Goal: Task Accomplishment & Management: Use online tool/utility

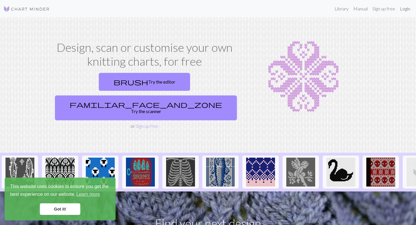
click at [404, 7] on link "Login" at bounding box center [405, 9] width 15 height 12
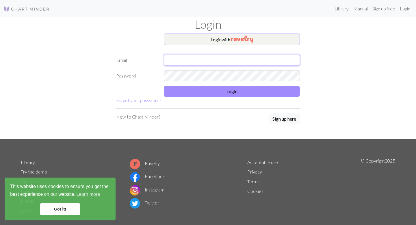
click at [261, 64] on input "text" at bounding box center [232, 60] width 136 height 11
click at [247, 43] on button "Login with" at bounding box center [232, 40] width 136 height 12
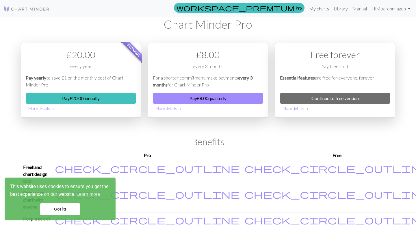
click at [319, 11] on link "My charts" at bounding box center [319, 9] width 25 height 12
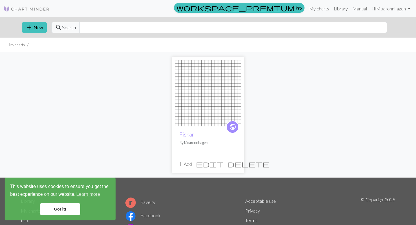
click at [337, 7] on link "Library" at bounding box center [340, 9] width 19 height 12
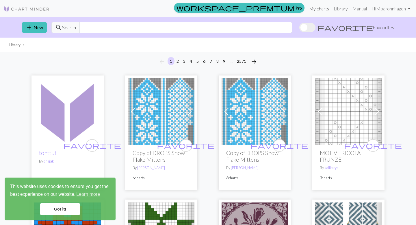
click at [310, 9] on link "My charts" at bounding box center [319, 9] width 25 height 12
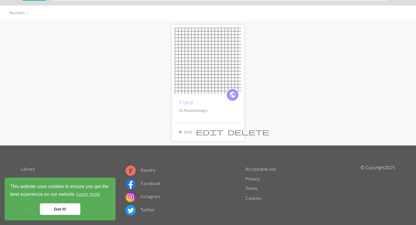
scroll to position [27, 0]
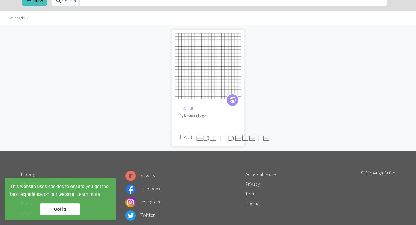
click at [193, 67] on img at bounding box center [208, 66] width 66 height 66
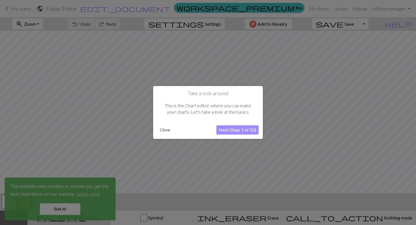
click at [225, 130] on button "Next (Step 1 of 10)" at bounding box center [237, 129] width 42 height 9
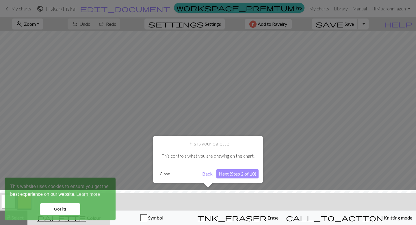
click at [231, 173] on button "Next (Step 2 of 10)" at bounding box center [237, 173] width 42 height 9
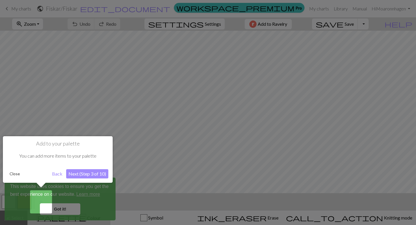
click at [92, 175] on button "Next (Step 3 of 10)" at bounding box center [87, 173] width 42 height 9
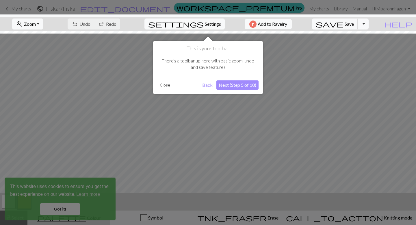
click at [222, 88] on button "Next (Step 5 of 10)" at bounding box center [237, 84] width 42 height 9
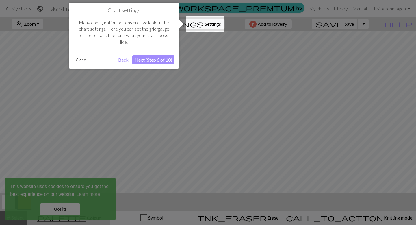
click at [162, 59] on button "Next (Step 6 of 10)" at bounding box center [153, 59] width 42 height 9
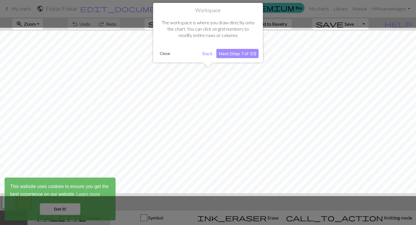
click at [226, 54] on button "Next (Step 7 of 10)" at bounding box center [237, 53] width 42 height 9
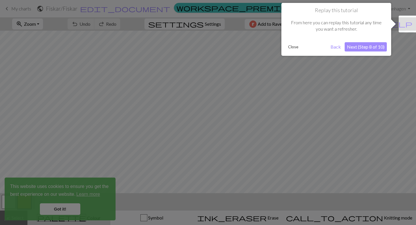
click at [293, 47] on button "Close" at bounding box center [293, 46] width 15 height 9
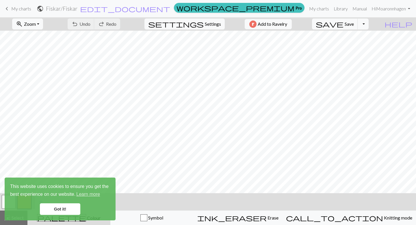
click at [13, 6] on span "My charts" at bounding box center [21, 8] width 20 height 5
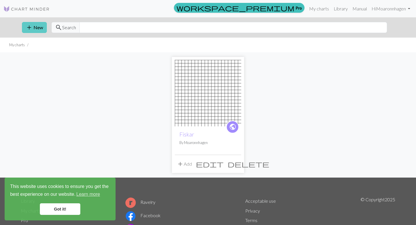
click at [33, 25] on button "add New" at bounding box center [34, 27] width 25 height 11
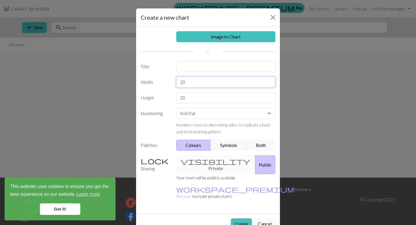
click at [198, 80] on input "20" at bounding box center [225, 82] width 99 height 11
type input "2"
type input "60"
drag, startPoint x: 198, startPoint y: 95, endPoint x: 172, endPoint y: 95, distance: 25.7
click at [172, 96] on div "Height 20" at bounding box center [208, 97] width 142 height 11
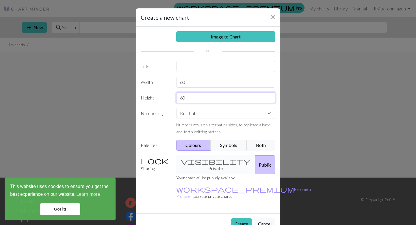
type input "60"
click at [197, 114] on select "Knit flat Knit in the round Lace knitting Cross stitch" at bounding box center [225, 113] width 99 height 11
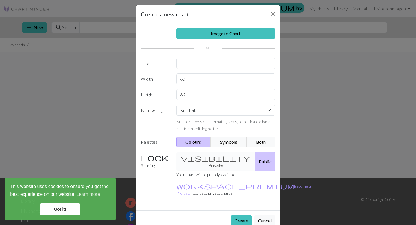
click at [215, 158] on div "visibility Private Public" at bounding box center [226, 161] width 106 height 19
click at [241, 215] on button "Create" at bounding box center [241, 220] width 21 height 11
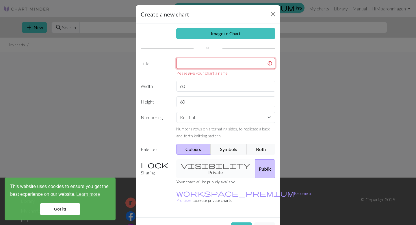
click at [218, 63] on input "text" at bounding box center [225, 63] width 99 height 11
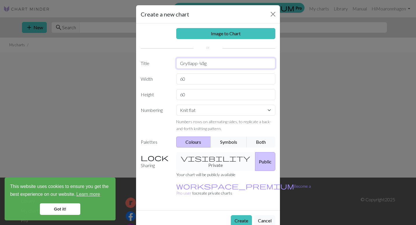
type input "Grytlapp -Våg"
click at [235, 215] on button "Create" at bounding box center [241, 220] width 21 height 11
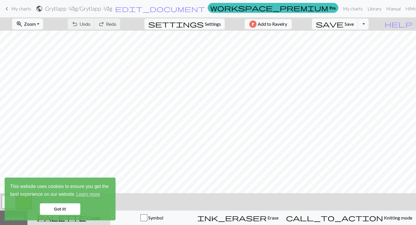
click at [50, 210] on link "Got it!" at bounding box center [60, 209] width 40 height 12
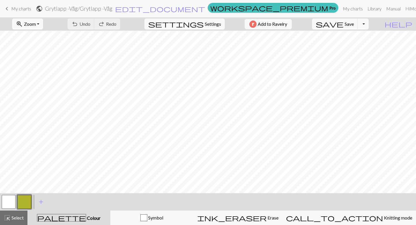
click at [25, 200] on button "button" at bounding box center [24, 202] width 14 height 14
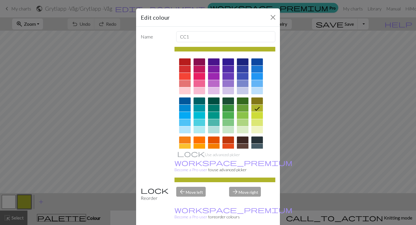
click at [244, 70] on div at bounding box center [243, 69] width 12 height 7
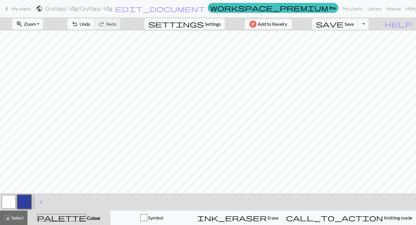
click at [203, 27] on button "settings Settings" at bounding box center [184, 23] width 80 height 11
select select "aran"
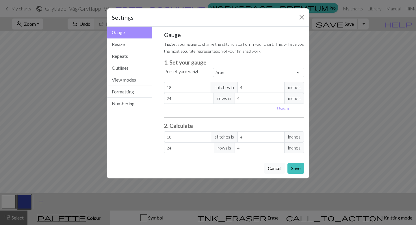
click at [268, 167] on button "Cancel" at bounding box center [274, 168] width 21 height 11
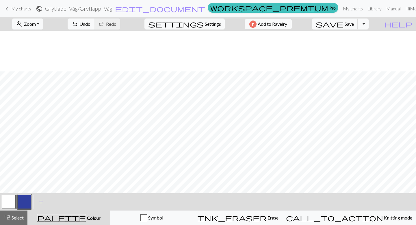
scroll to position [92, 0]
click at [86, 220] on span "Colour" at bounding box center [93, 217] width 14 height 5
click at [369, 26] on button "Toggle Dropdown" at bounding box center [363, 23] width 11 height 11
click at [207, 25] on span "Settings" at bounding box center [213, 24] width 16 height 7
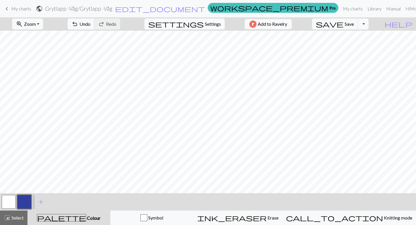
select select "aran"
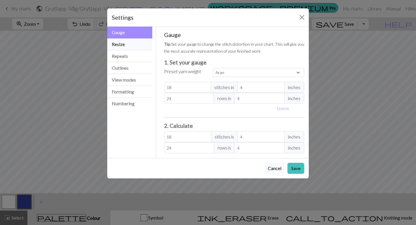
click at [125, 48] on button "Resize" at bounding box center [129, 44] width 45 height 12
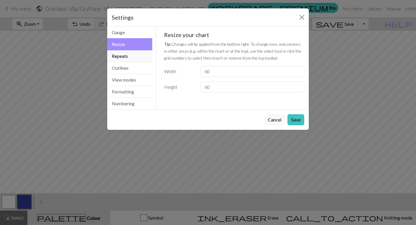
click at [124, 59] on button "Repeats" at bounding box center [129, 56] width 45 height 12
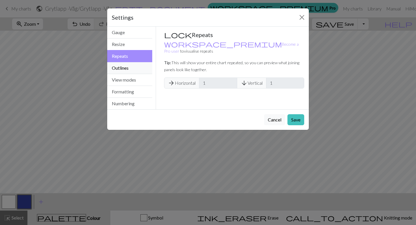
click at [119, 67] on button "Outlines" at bounding box center [129, 68] width 45 height 12
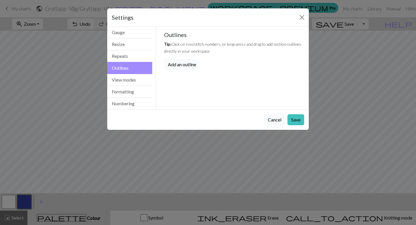
click at [171, 66] on button "Add an outline" at bounding box center [182, 64] width 36 height 11
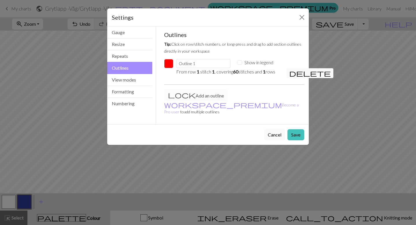
click at [167, 64] on button "button" at bounding box center [168, 63] width 9 height 9
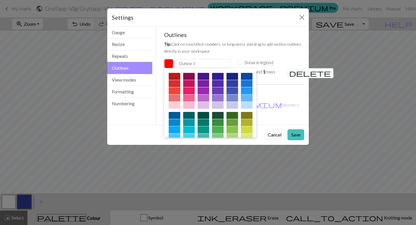
click at [231, 77] on div at bounding box center [233, 76] width 12 height 7
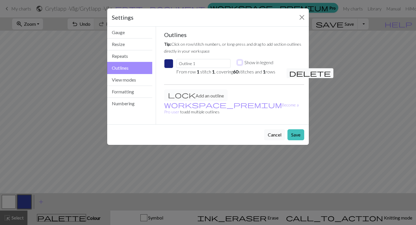
click at [240, 62] on input "Show in legend" at bounding box center [240, 62] width 5 height 5
checkbox input "false"
click at [218, 64] on input "Outline 1" at bounding box center [203, 63] width 54 height 9
click at [298, 129] on button "Save" at bounding box center [296, 134] width 17 height 11
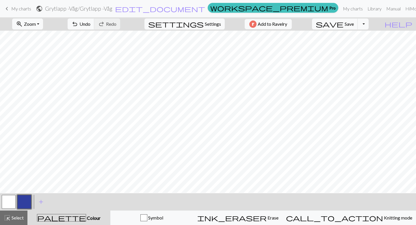
scroll to position [4, 0]
click at [211, 18] on button "settings Settings" at bounding box center [184, 23] width 80 height 11
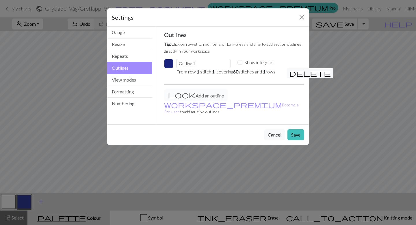
click at [172, 62] on button "button" at bounding box center [168, 63] width 9 height 9
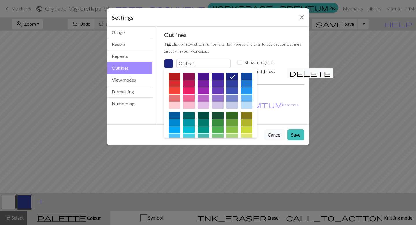
click at [168, 62] on button "button" at bounding box center [168, 63] width 9 height 9
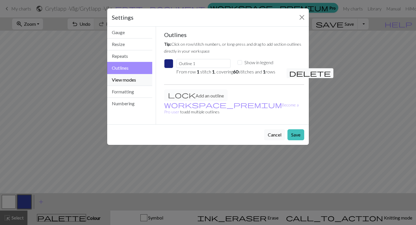
click at [137, 80] on button "View modes" at bounding box center [129, 80] width 45 height 12
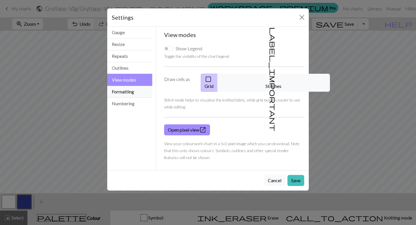
click at [130, 92] on button "Formatting" at bounding box center [129, 92] width 45 height 12
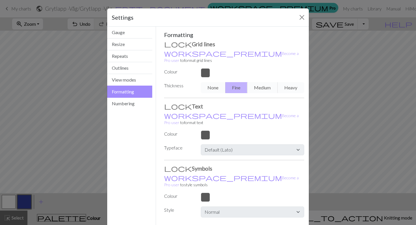
scroll to position [10, 0]
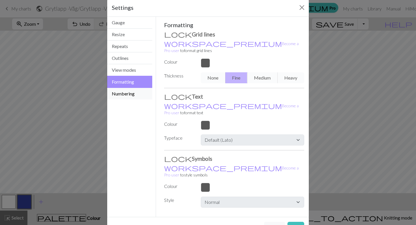
click at [138, 95] on button "Numbering" at bounding box center [129, 94] width 45 height 12
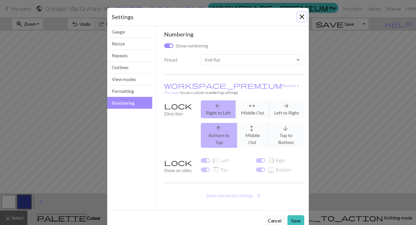
click at [303, 15] on button "Close" at bounding box center [301, 16] width 9 height 9
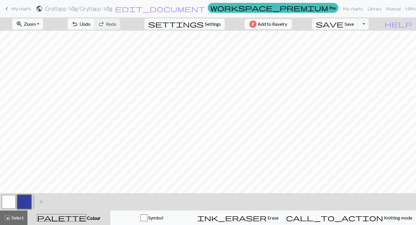
click at [24, 201] on button "button" at bounding box center [24, 202] width 14 height 14
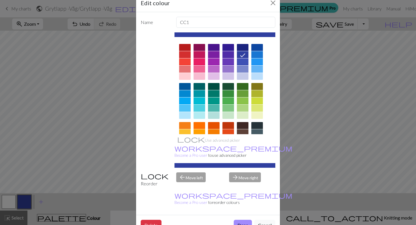
scroll to position [0, 0]
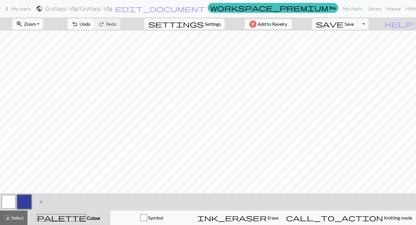
click at [42, 201] on span "add" at bounding box center [41, 202] width 7 height 8
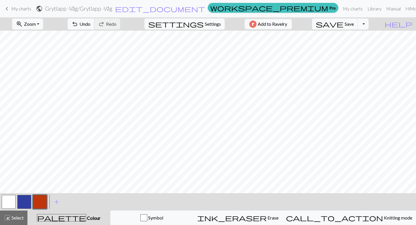
click at [8, 202] on button "button" at bounding box center [9, 202] width 14 height 14
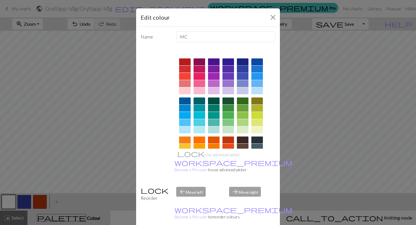
click at [240, 68] on div at bounding box center [243, 69] width 12 height 7
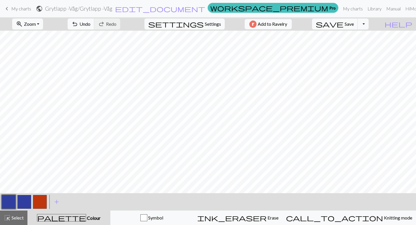
click at [9, 201] on button "button" at bounding box center [9, 202] width 14 height 14
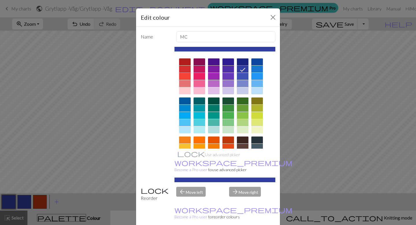
click at [241, 60] on div at bounding box center [243, 61] width 12 height 7
click at [253, 61] on div at bounding box center [257, 61] width 12 height 7
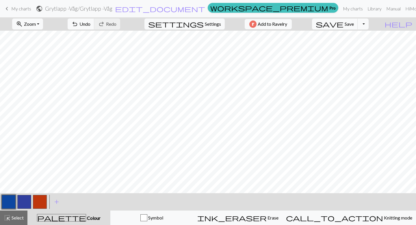
click at [27, 203] on button "button" at bounding box center [24, 202] width 14 height 14
click at [23, 201] on button "button" at bounding box center [24, 202] width 14 height 14
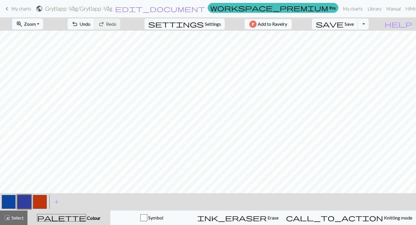
click at [43, 201] on button "button" at bounding box center [40, 202] width 14 height 14
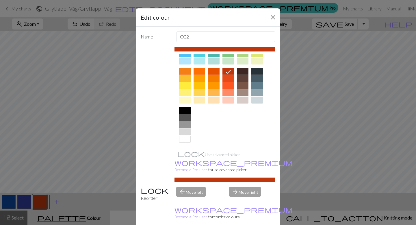
scroll to position [69, 0]
click at [186, 141] on div at bounding box center [185, 138] width 12 height 7
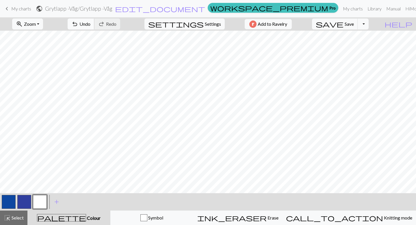
click at [78, 25] on span "undo" at bounding box center [74, 24] width 7 height 8
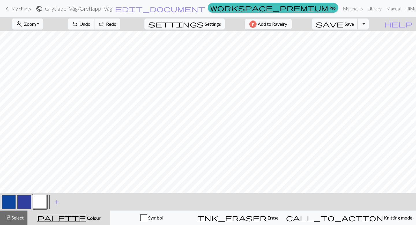
click at [78, 25] on span "undo" at bounding box center [74, 24] width 7 height 8
click at [26, 203] on button "button" at bounding box center [24, 202] width 14 height 14
click at [22, 203] on button "button" at bounding box center [24, 202] width 14 height 14
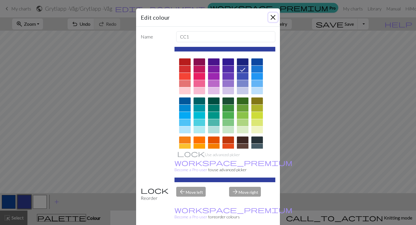
click at [274, 16] on button "Close" at bounding box center [272, 17] width 9 height 9
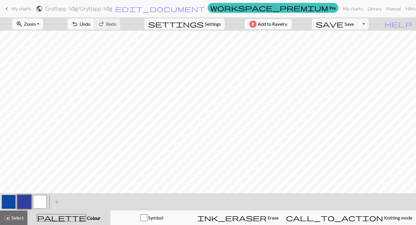
click at [39, 203] on button "button" at bounding box center [40, 202] width 14 height 14
click at [24, 202] on button "button" at bounding box center [24, 202] width 14 height 14
click at [37, 203] on button "button" at bounding box center [40, 202] width 14 height 14
click at [23, 207] on button "button" at bounding box center [24, 202] width 14 height 14
click at [36, 203] on button "button" at bounding box center [40, 202] width 14 height 14
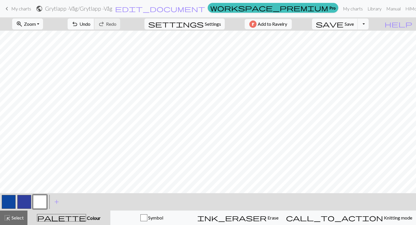
click at [90, 26] on span "Undo" at bounding box center [84, 23] width 11 height 5
